Goal: Task Accomplishment & Management: Manage account settings

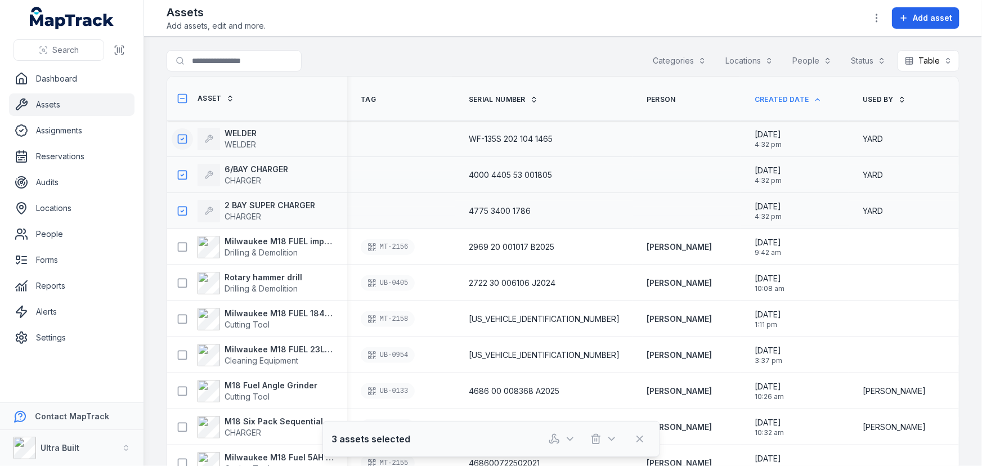
click at [180, 139] on icon at bounding box center [182, 138] width 11 height 11
click at [182, 173] on icon at bounding box center [182, 174] width 11 height 11
click at [178, 213] on icon at bounding box center [182, 210] width 11 height 11
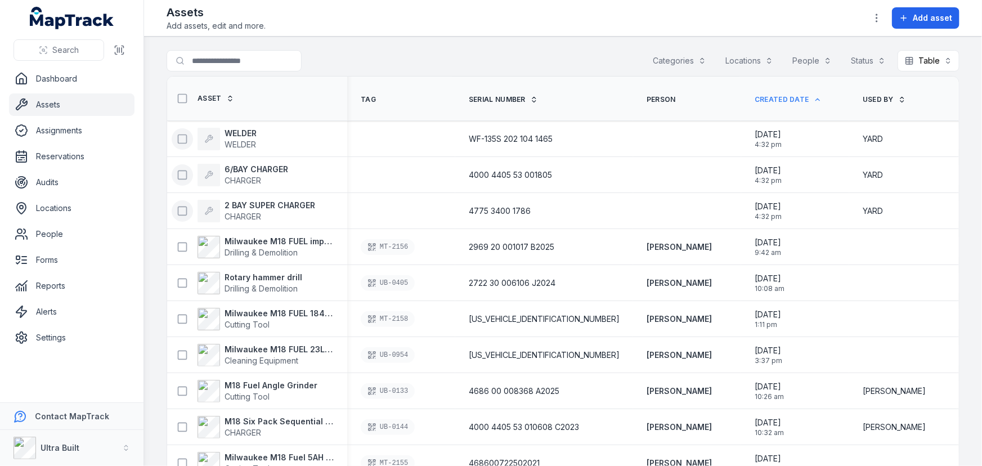
click at [759, 97] on span "Created Date" at bounding box center [781, 99] width 55 height 9
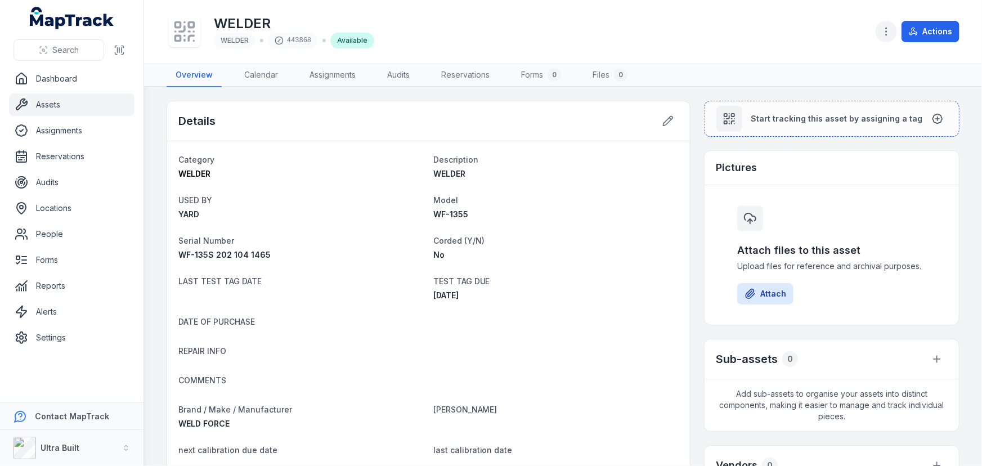
click at [884, 34] on icon "button" at bounding box center [885, 31] width 11 height 11
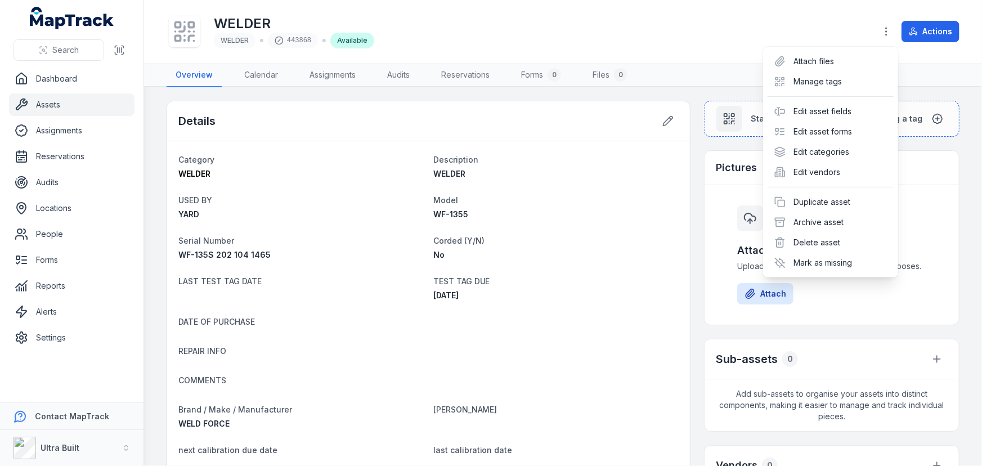
click at [682, 126] on div "Toggle Navigation WELDER WELDER 443868 Available Actions Overview Calendar Assi…" at bounding box center [563, 233] width 838 height 466
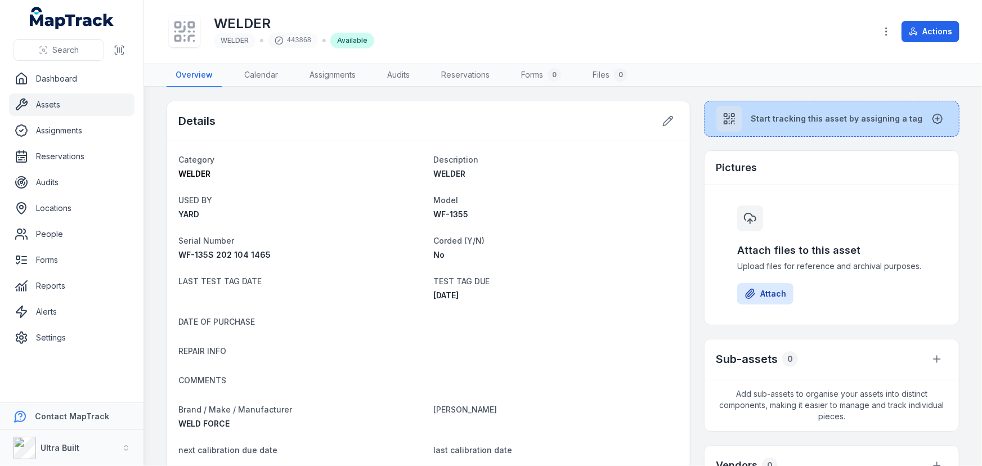
click at [754, 110] on button "Start tracking this asset by assigning a tag" at bounding box center [831, 119] width 255 height 36
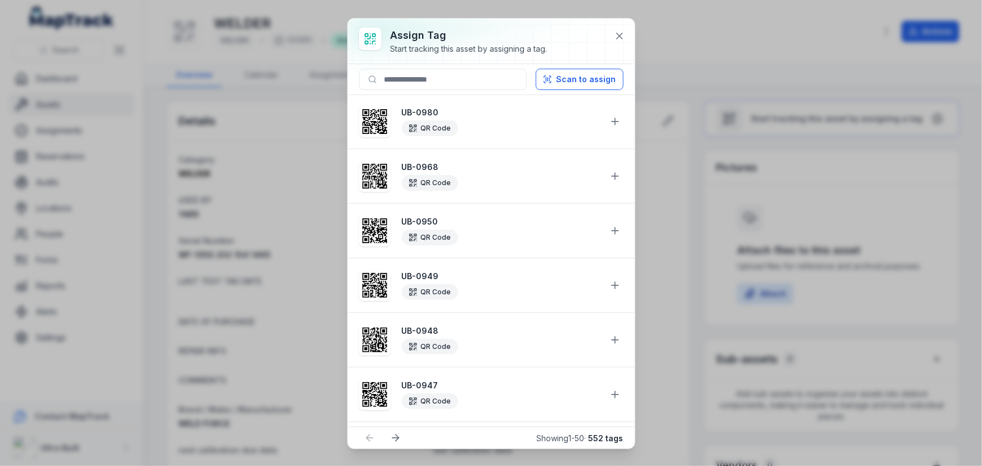
click at [613, 25] on div at bounding box center [491, 41] width 287 height 45
click at [619, 32] on icon at bounding box center [619, 35] width 11 height 11
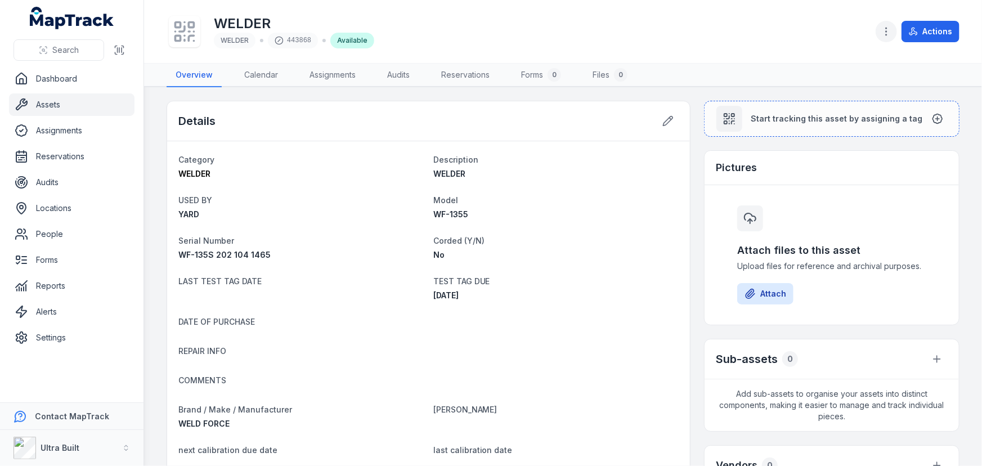
click at [884, 28] on icon "button" at bounding box center [885, 31] width 11 height 11
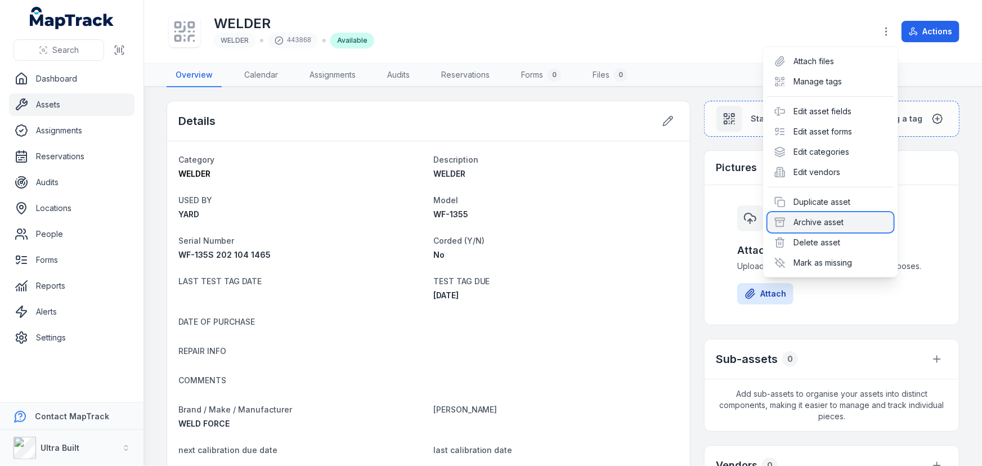
click at [817, 222] on div "Archive asset" at bounding box center [830, 222] width 126 height 20
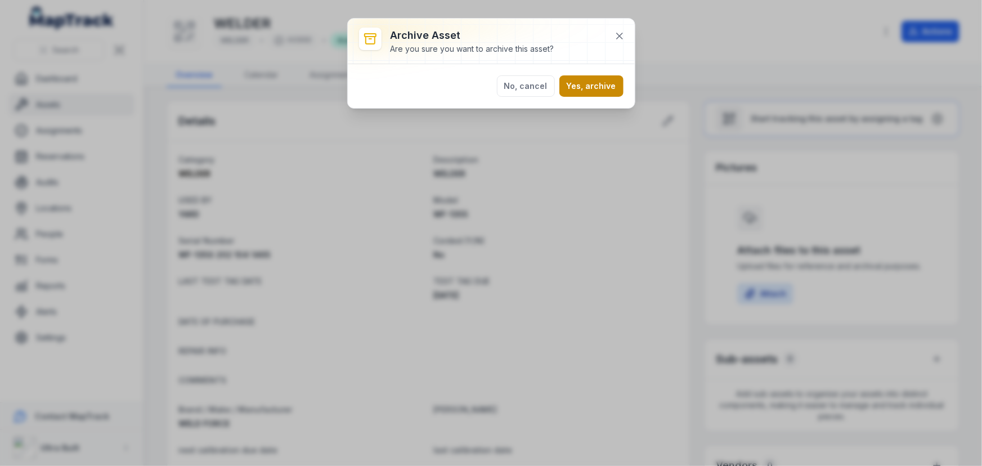
click at [596, 81] on button "Yes, archive" at bounding box center [591, 85] width 64 height 21
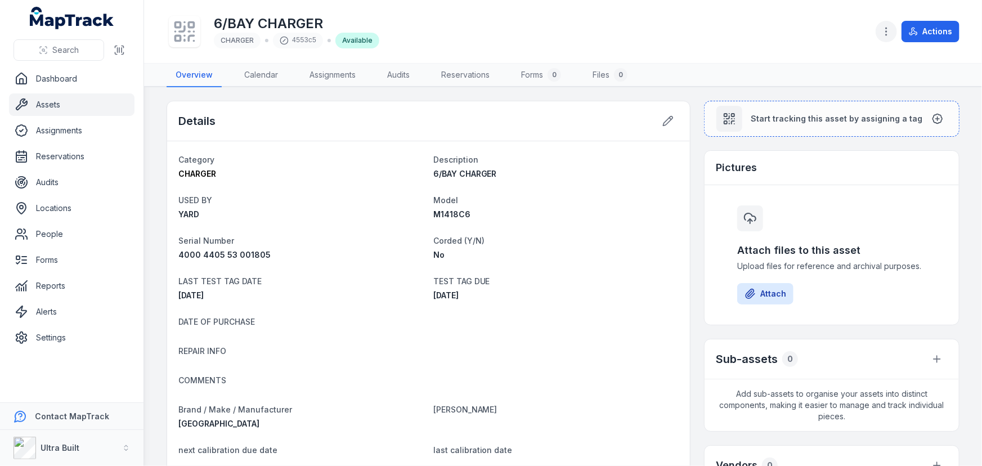
click at [887, 36] on icon "button" at bounding box center [885, 31] width 11 height 11
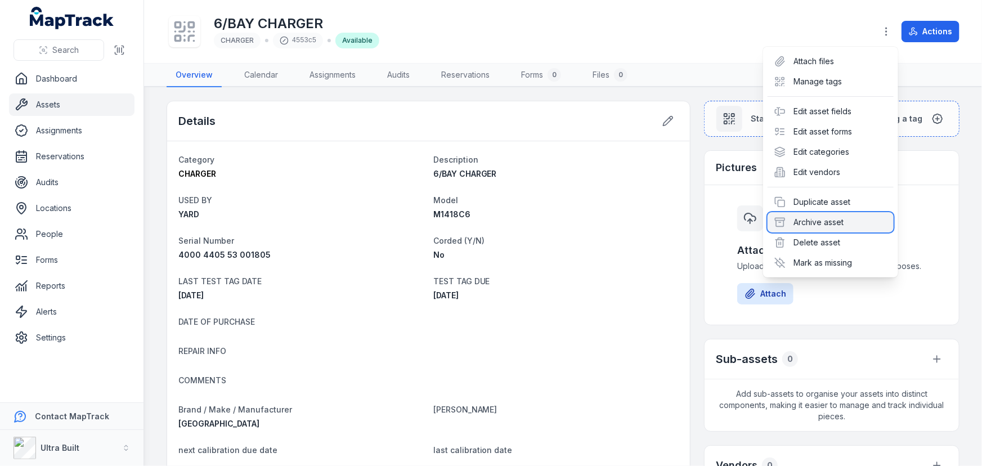
click at [819, 225] on div "Archive asset" at bounding box center [830, 222] width 126 height 20
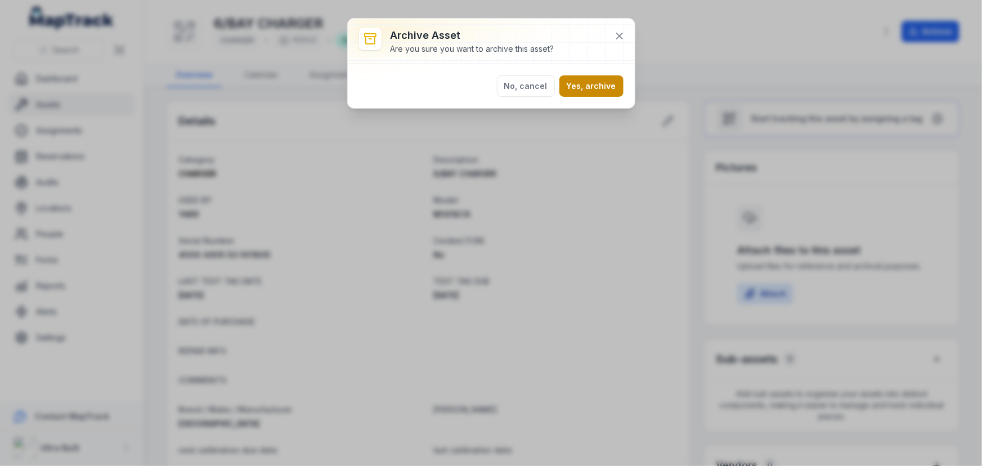
click at [589, 79] on button "Yes, archive" at bounding box center [591, 85] width 64 height 21
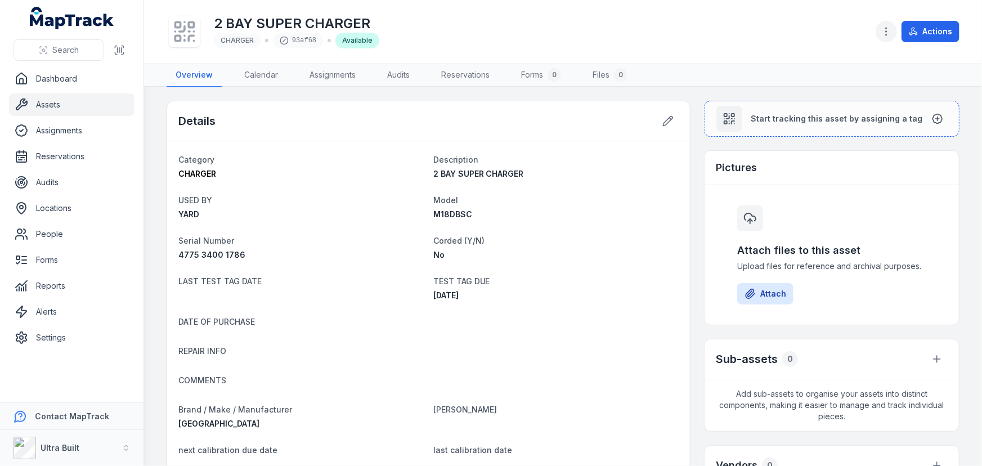
click at [890, 33] on icon "button" at bounding box center [885, 31] width 11 height 11
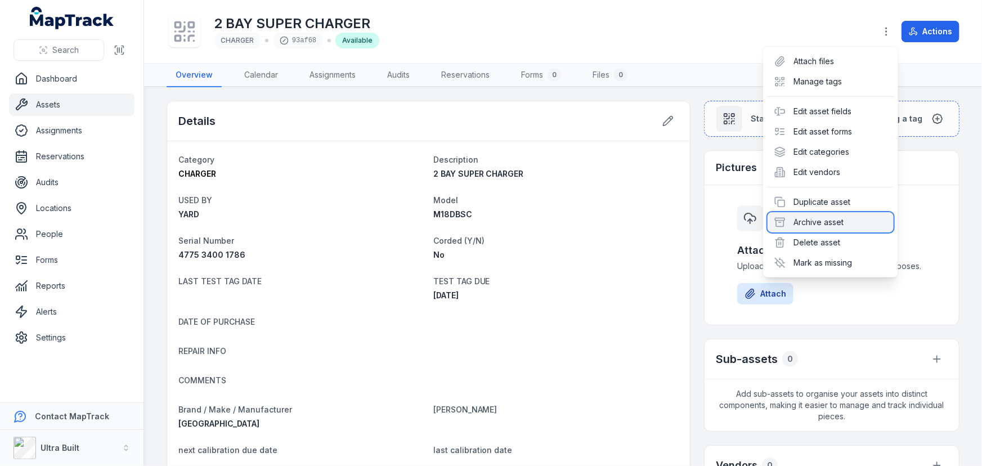
click at [844, 219] on div "Archive asset" at bounding box center [830, 222] width 126 height 20
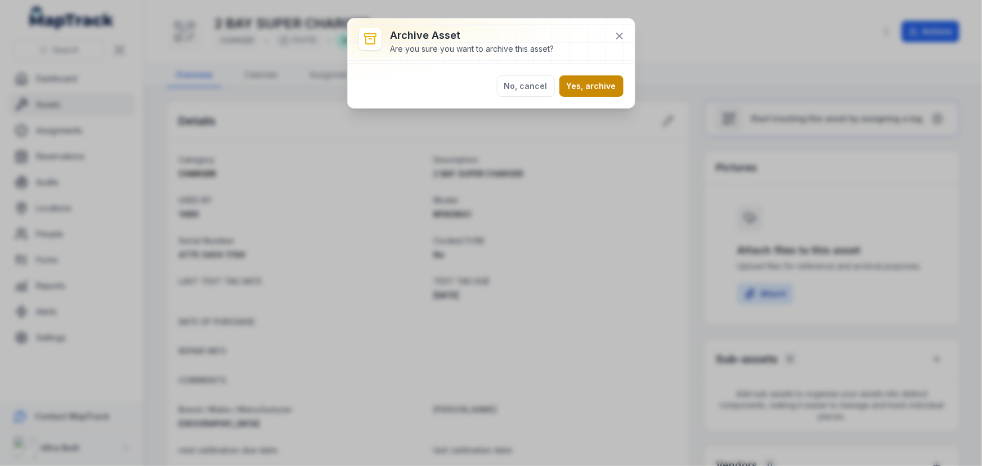
click at [604, 83] on button "Yes, archive" at bounding box center [591, 85] width 64 height 21
